Goal: Information Seeking & Learning: Check status

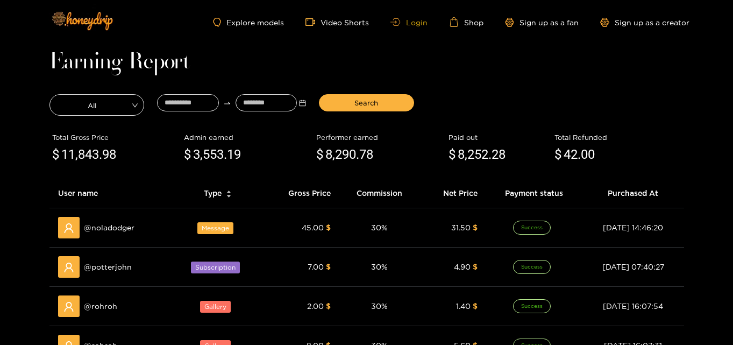
click at [422, 23] on link "Login" at bounding box center [408, 22] width 37 height 8
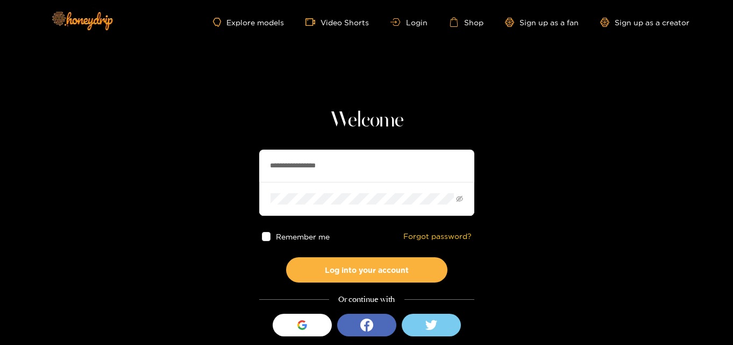
drag, startPoint x: 363, startPoint y: 170, endPoint x: 151, endPoint y: 152, distance: 213.1
click at [151, 152] on section "**********" at bounding box center [366, 191] width 733 height 382
paste input "text"
type input "**********"
click at [363, 206] on span at bounding box center [366, 198] width 215 height 33
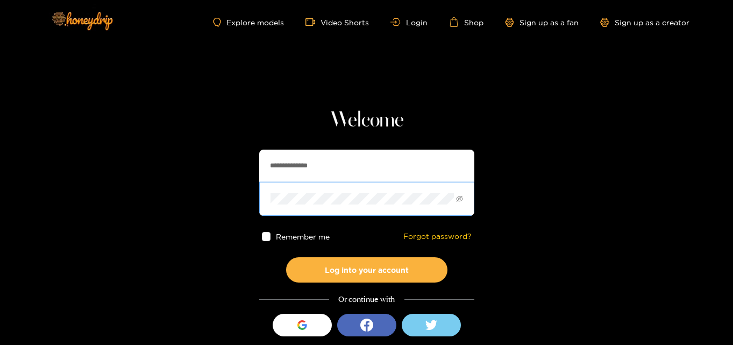
click at [151, 189] on section "**********" at bounding box center [366, 191] width 733 height 382
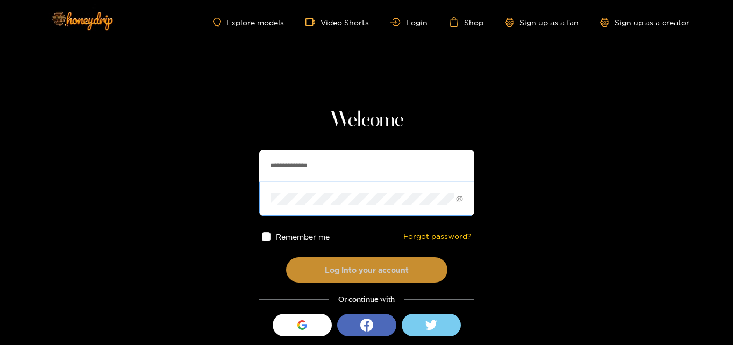
click at [392, 277] on button "Log into your account" at bounding box center [366, 269] width 161 height 25
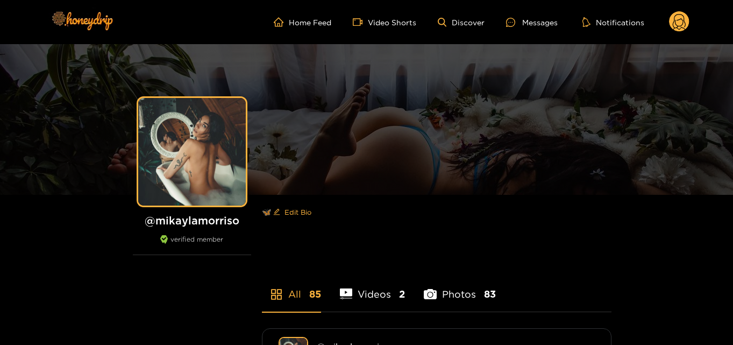
click at [684, 27] on circle at bounding box center [679, 21] width 20 height 20
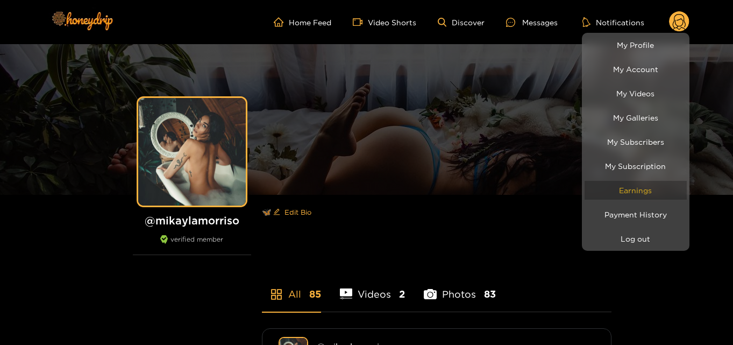
click at [645, 194] on link "Earnings" at bounding box center [635, 190] width 102 height 19
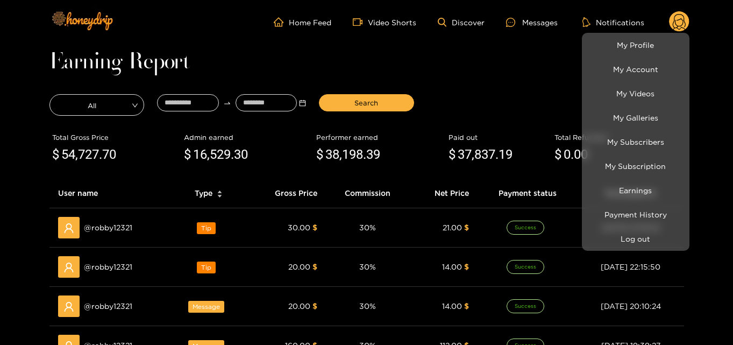
click at [193, 95] on div at bounding box center [366, 172] width 733 height 345
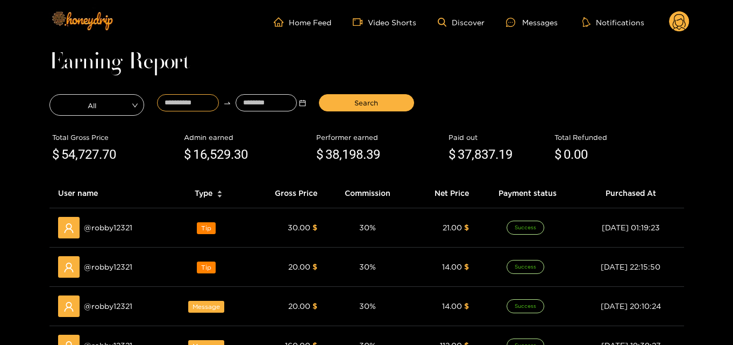
click at [192, 96] on input at bounding box center [188, 102] width 62 height 17
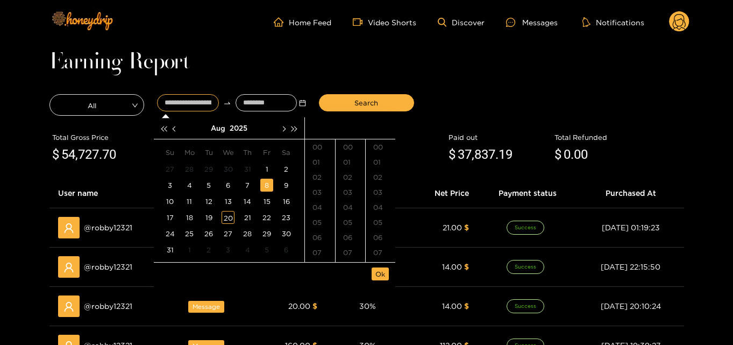
click at [266, 189] on div "8" at bounding box center [266, 184] width 13 height 13
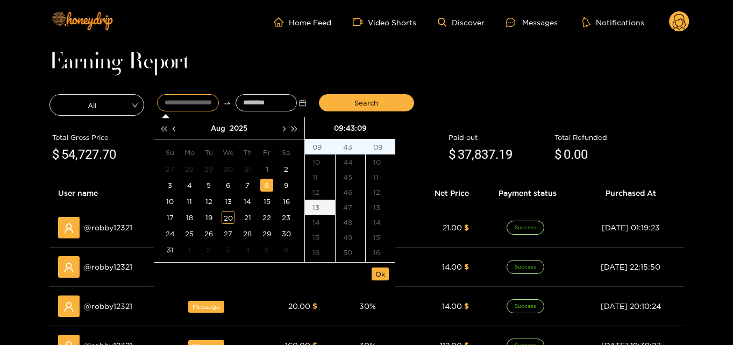
scroll to position [189, 0]
click at [320, 241] on div "19" at bounding box center [320, 243] width 30 height 15
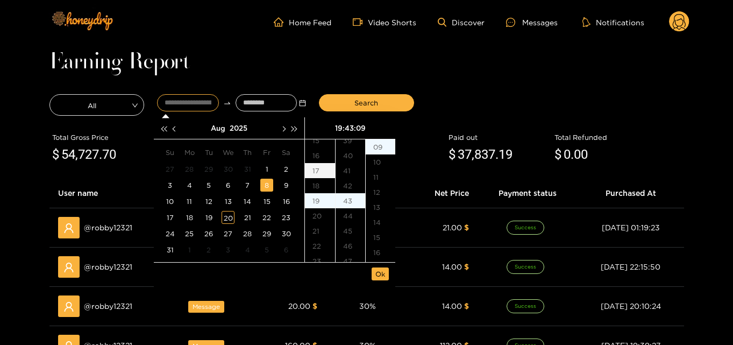
click at [320, 164] on div "17" at bounding box center [320, 170] width 30 height 15
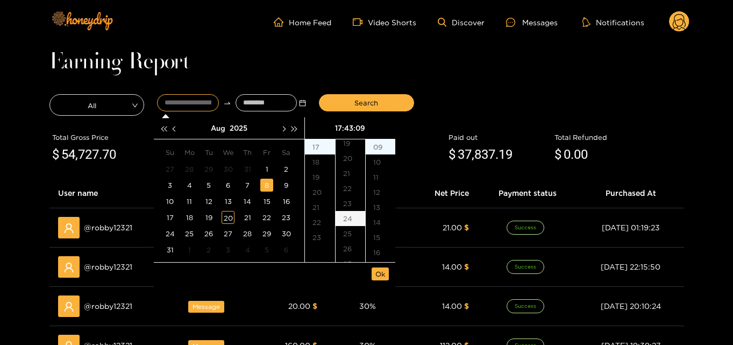
scroll to position [271, 0]
click at [349, 178] on div "20" at bounding box center [350, 176] width 30 height 15
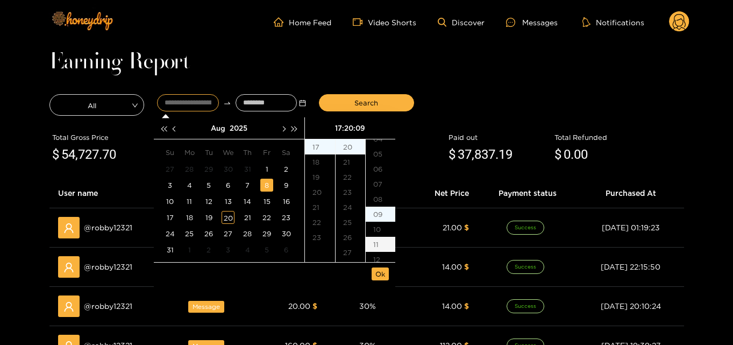
scroll to position [0, 0]
click at [382, 147] on div "00" at bounding box center [381, 146] width 30 height 15
type input "**********"
click at [379, 274] on span "Ok" at bounding box center [380, 273] width 10 height 11
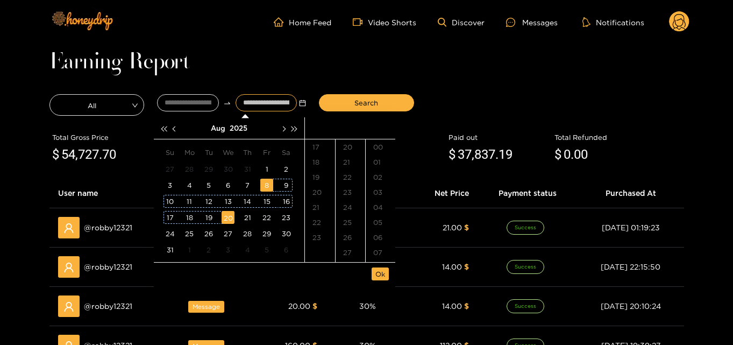
click at [230, 215] on div "20" at bounding box center [227, 217] width 13 height 13
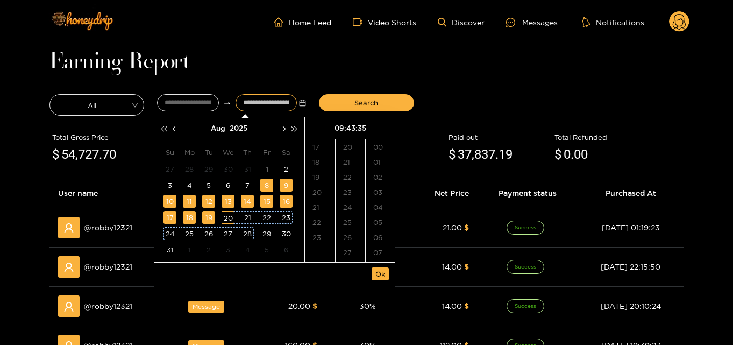
type input "**********"
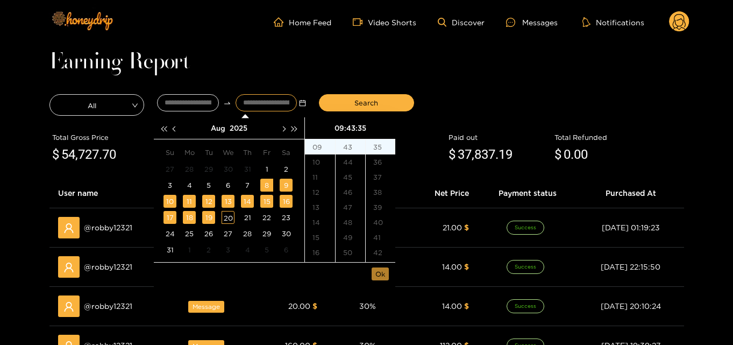
click at [388, 276] on button "Ok" at bounding box center [379, 273] width 17 height 13
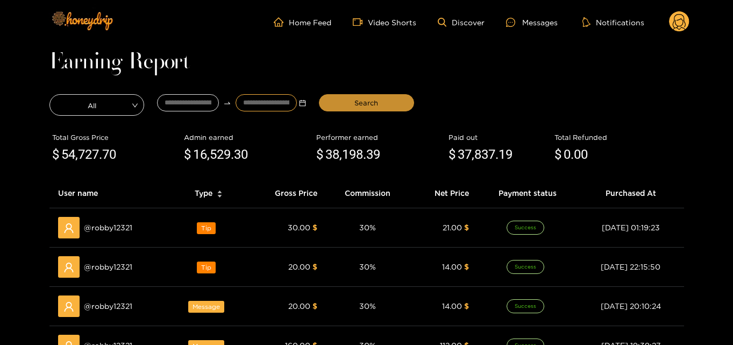
click at [368, 101] on span "Search" at bounding box center [366, 102] width 24 height 11
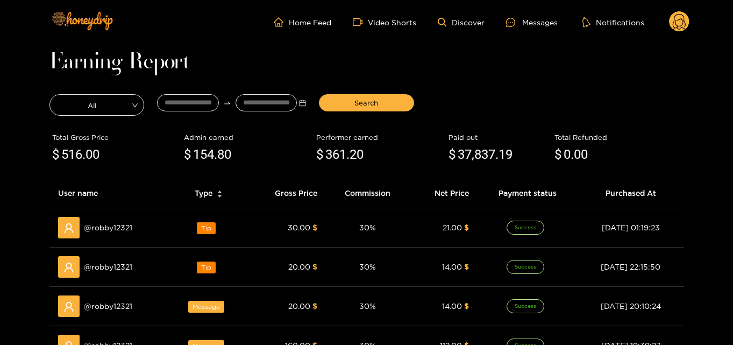
click at [684, 23] on circle at bounding box center [679, 21] width 20 height 20
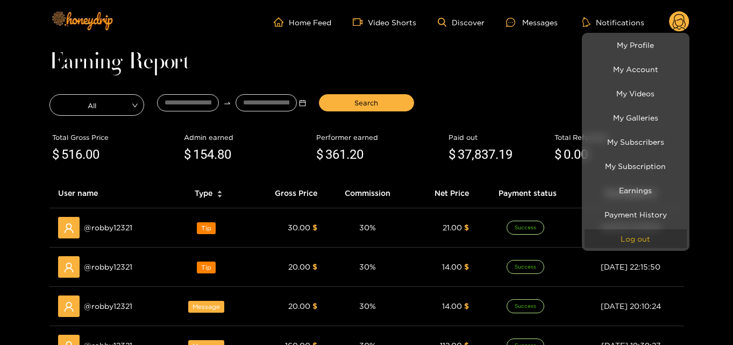
click at [629, 232] on button "Log out" at bounding box center [635, 238] width 102 height 19
